Goal: Information Seeking & Learning: Check status

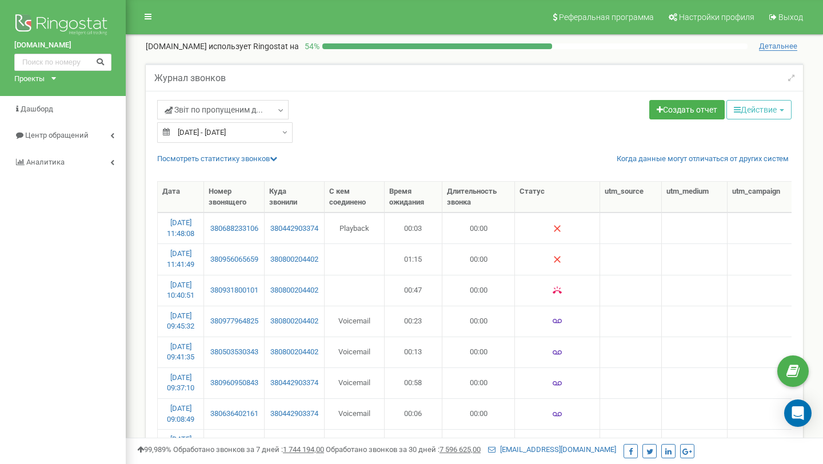
select select "50"
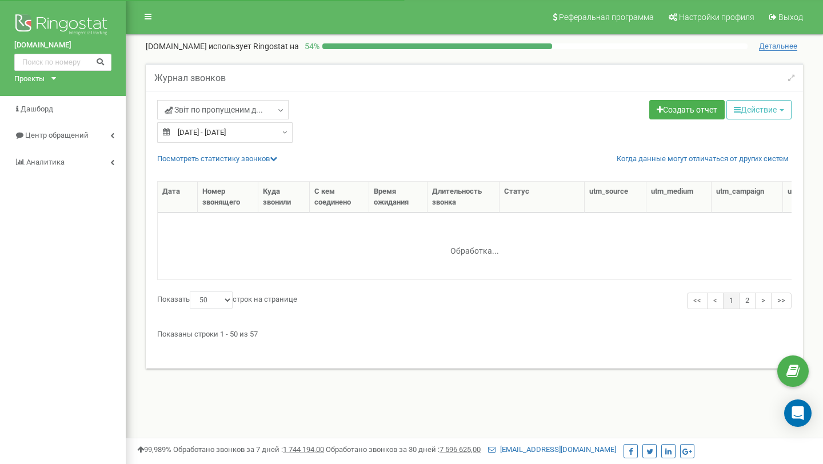
select select "50"
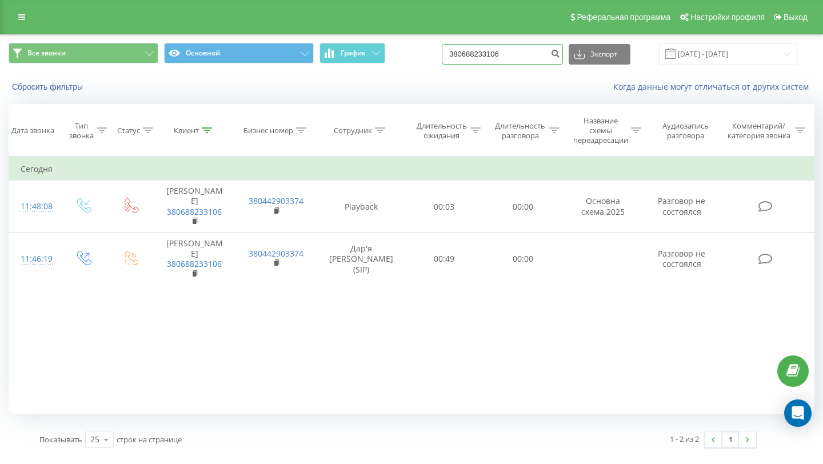
click at [493, 51] on input "380688233106" at bounding box center [502, 54] width 121 height 21
paste input "3530989"
type input "380635309896"
